Goal: Information Seeking & Learning: Understand process/instructions

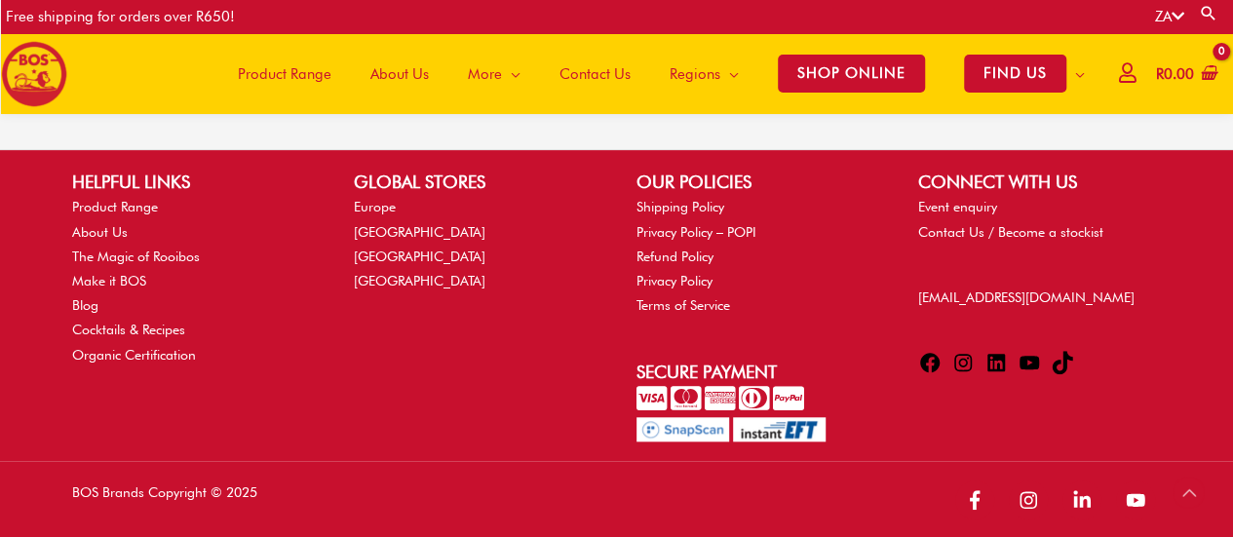
scroll to position [4400, 0]
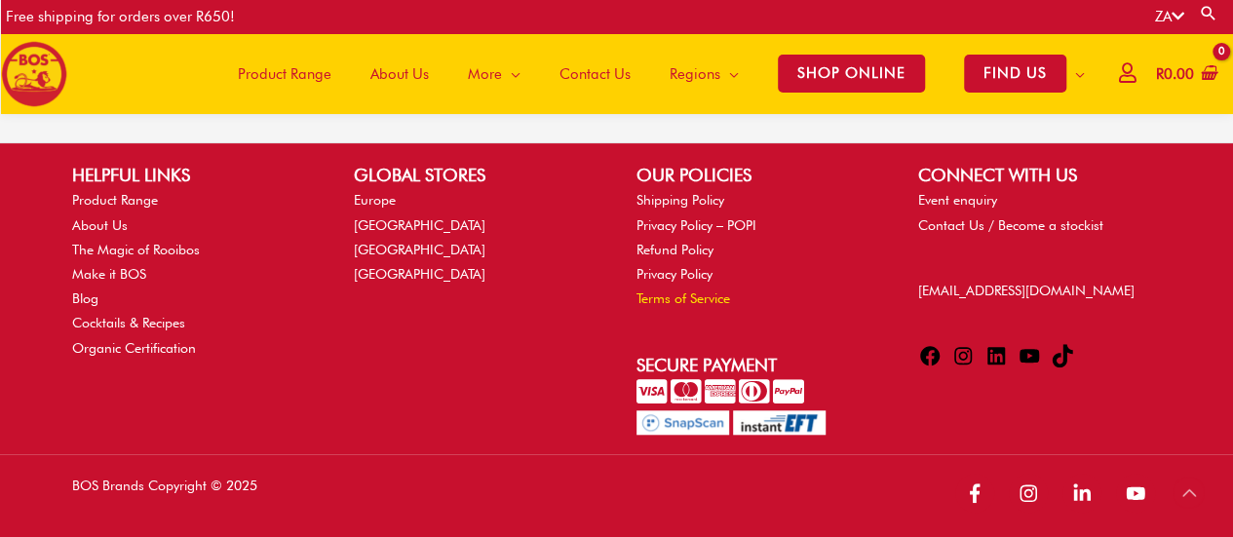
click at [674, 297] on link "Terms of Service" at bounding box center [683, 298] width 94 height 16
click at [672, 272] on link "Privacy Policy" at bounding box center [674, 274] width 76 height 16
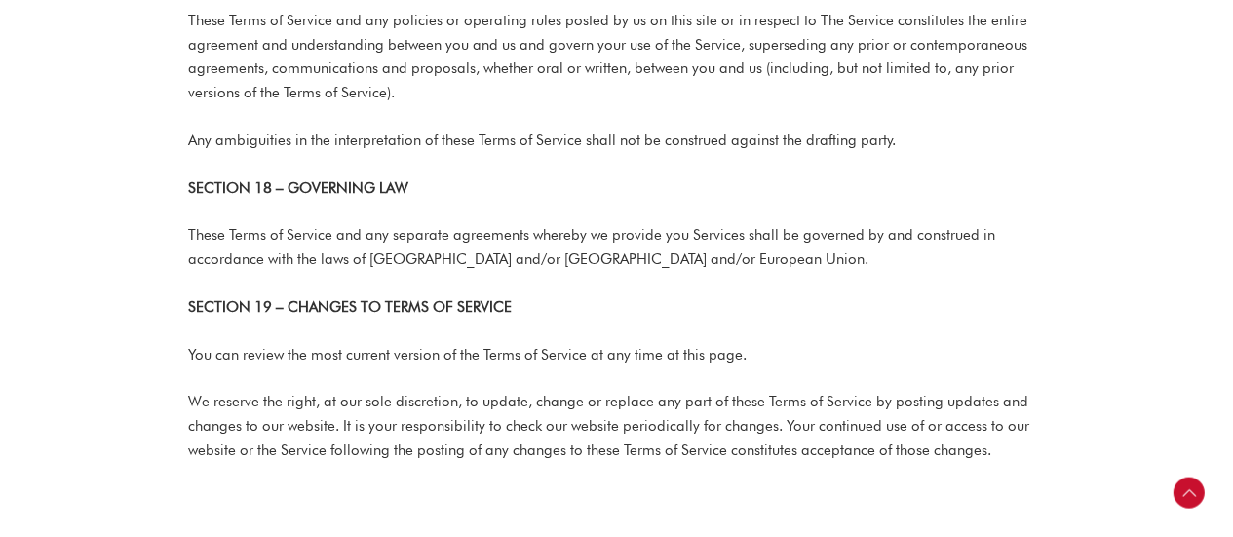
scroll to position [6042, 0]
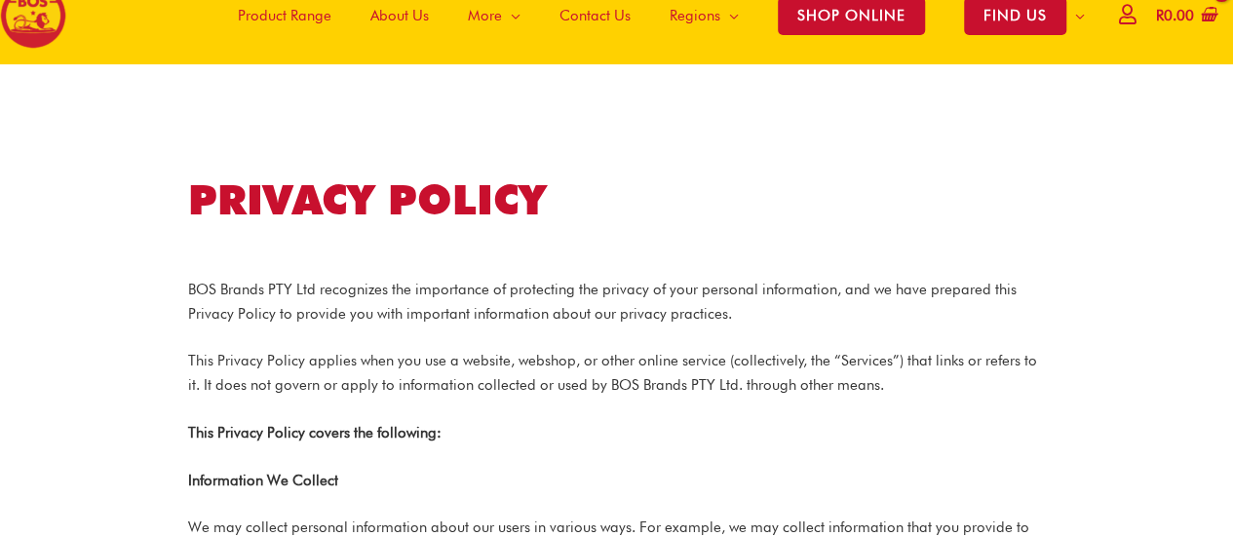
scroll to position [97, 0]
